Goal: Information Seeking & Learning: Find specific fact

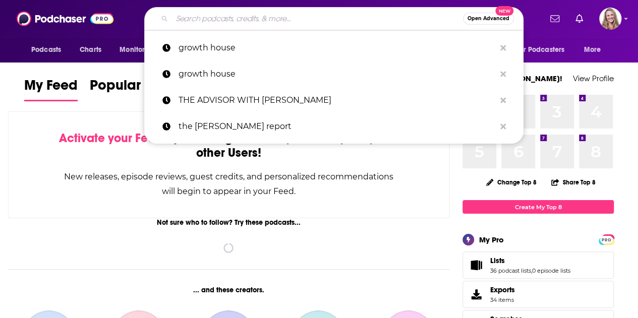
click at [317, 14] on input "Search podcasts, credits, & more..." at bounding box center [317, 19] width 291 height 16
paste input "THE BUSINESS PHILOSOPHER WITHIN YOU PODCAST"
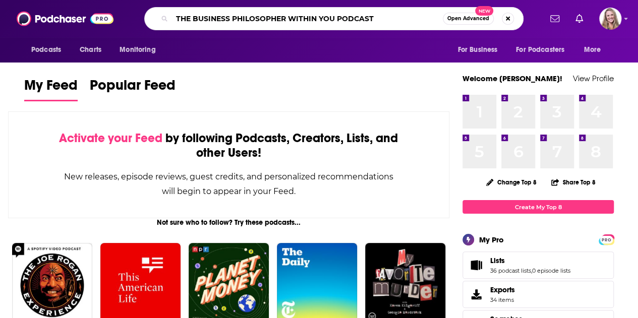
type input "THE BUSINESS PHILOSOPHER WITHIN YOU PODCAST"
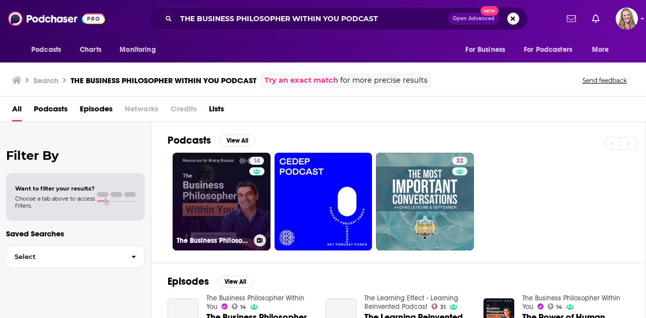
click at [224, 192] on link "14 The Business Philosopher Within You" at bounding box center [222, 202] width 98 height 98
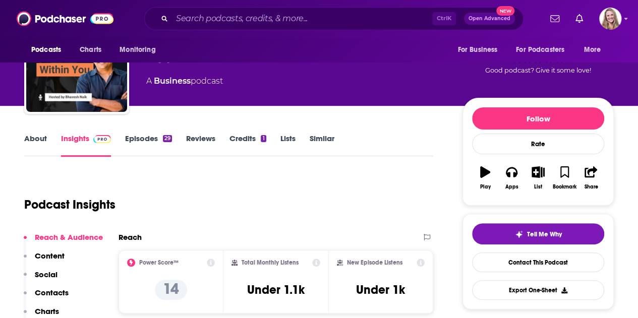
scroll to position [59, 0]
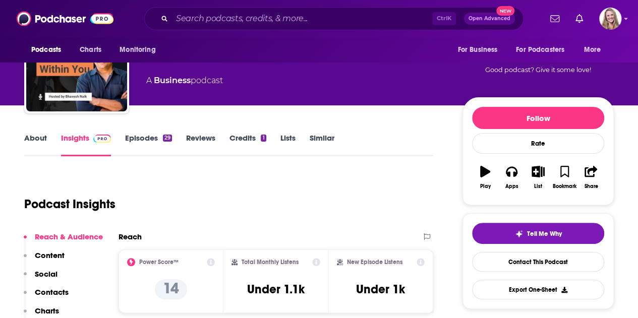
click at [28, 135] on link "About" at bounding box center [35, 144] width 23 height 23
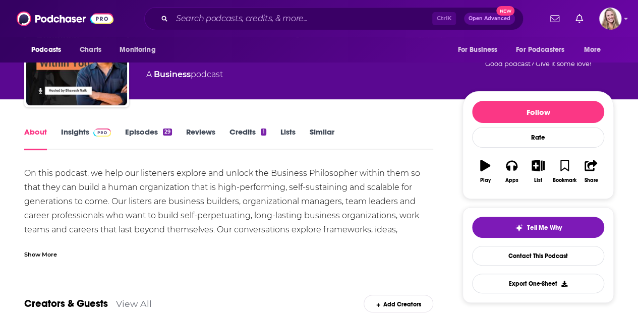
scroll to position [66, 0]
